Goal: Task Accomplishment & Management: Use online tool/utility

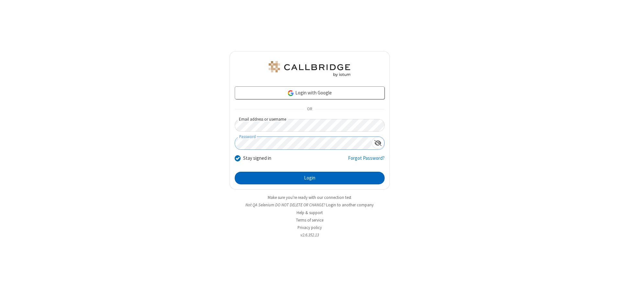
click at [310, 178] on button "Login" at bounding box center [310, 178] width 150 height 13
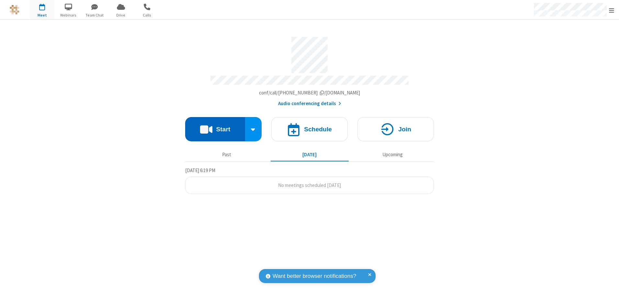
click at [215, 127] on button "Start" at bounding box center [215, 129] width 60 height 24
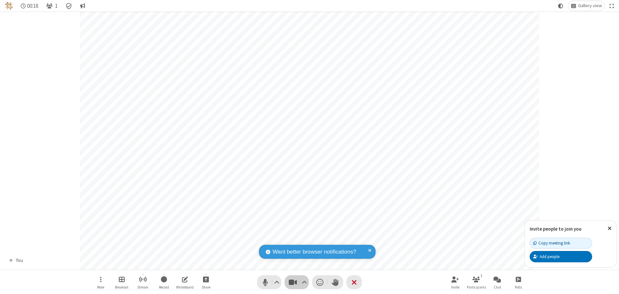
click at [293, 282] on span "Stop video (Alt+V)" at bounding box center [293, 282] width 10 height 9
click at [293, 282] on span "Start video (Alt+V)" at bounding box center [293, 282] width 10 height 9
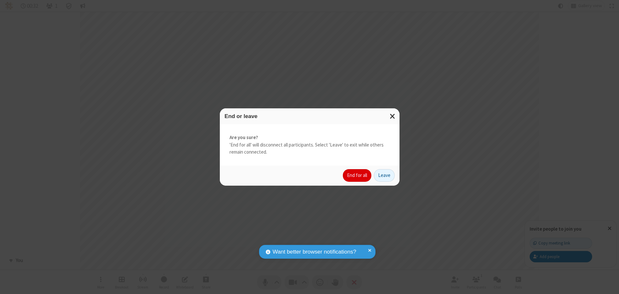
click at [358, 176] on button "End for all" at bounding box center [357, 175] width 28 height 13
